Goal: Book appointment/travel/reservation

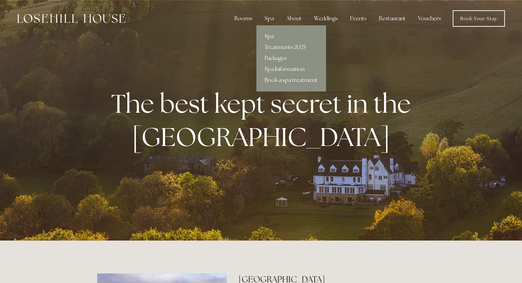
click at [278, 81] on link "Book a spa treatment" at bounding box center [290, 80] width 69 height 11
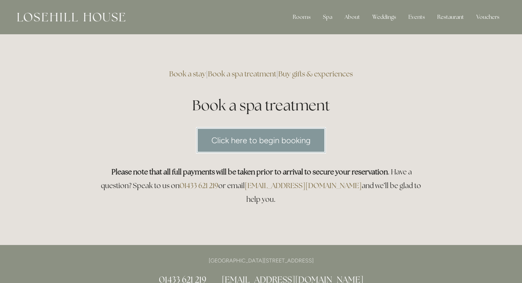
click at [252, 141] on link "Click here to begin booking" at bounding box center [261, 140] width 130 height 26
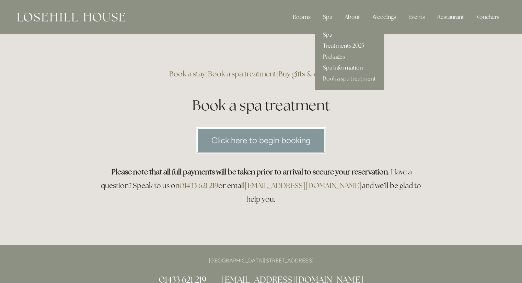
click at [336, 45] on link "Treatments 2025" at bounding box center [348, 45] width 69 height 11
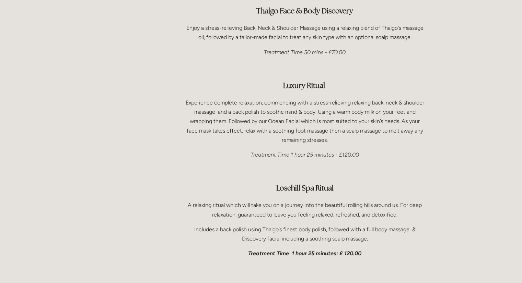
scroll to position [1037, 0]
